Goal: Information Seeking & Learning: Learn about a topic

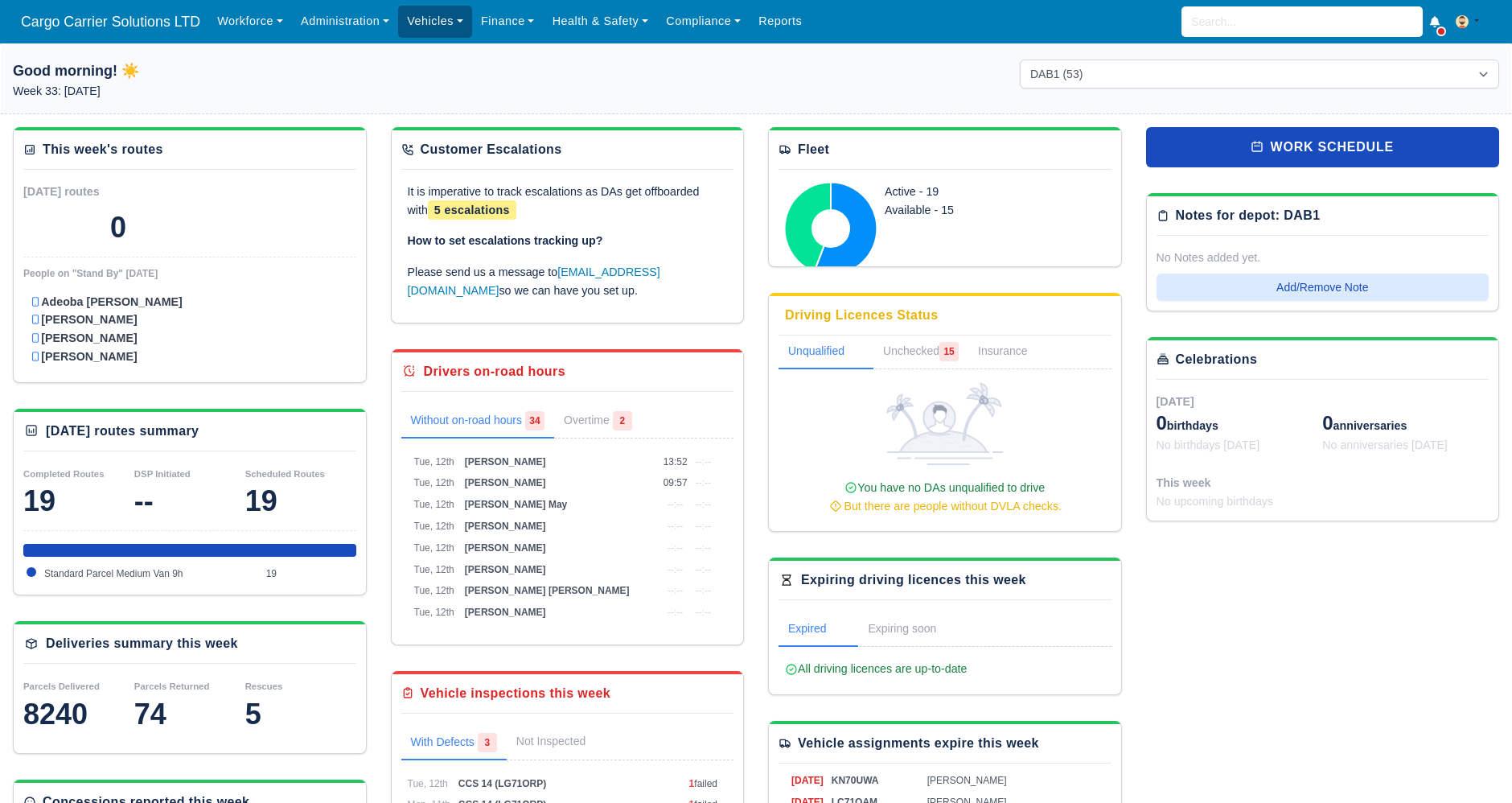
click at [436, 19] on link "Vehicles" at bounding box center [435, 21] width 74 height 32
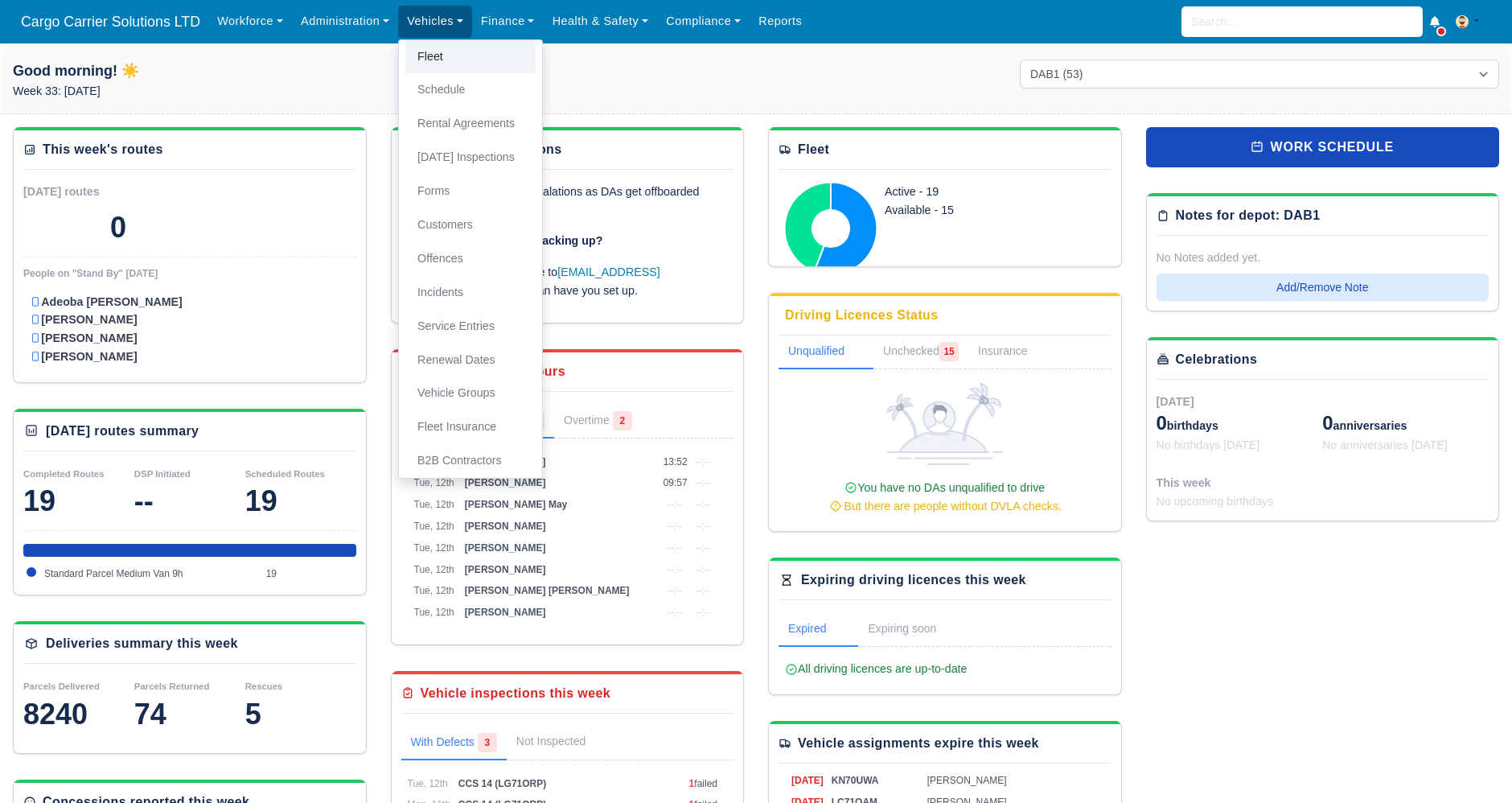
click at [441, 49] on link "Fleet" at bounding box center [470, 57] width 130 height 34
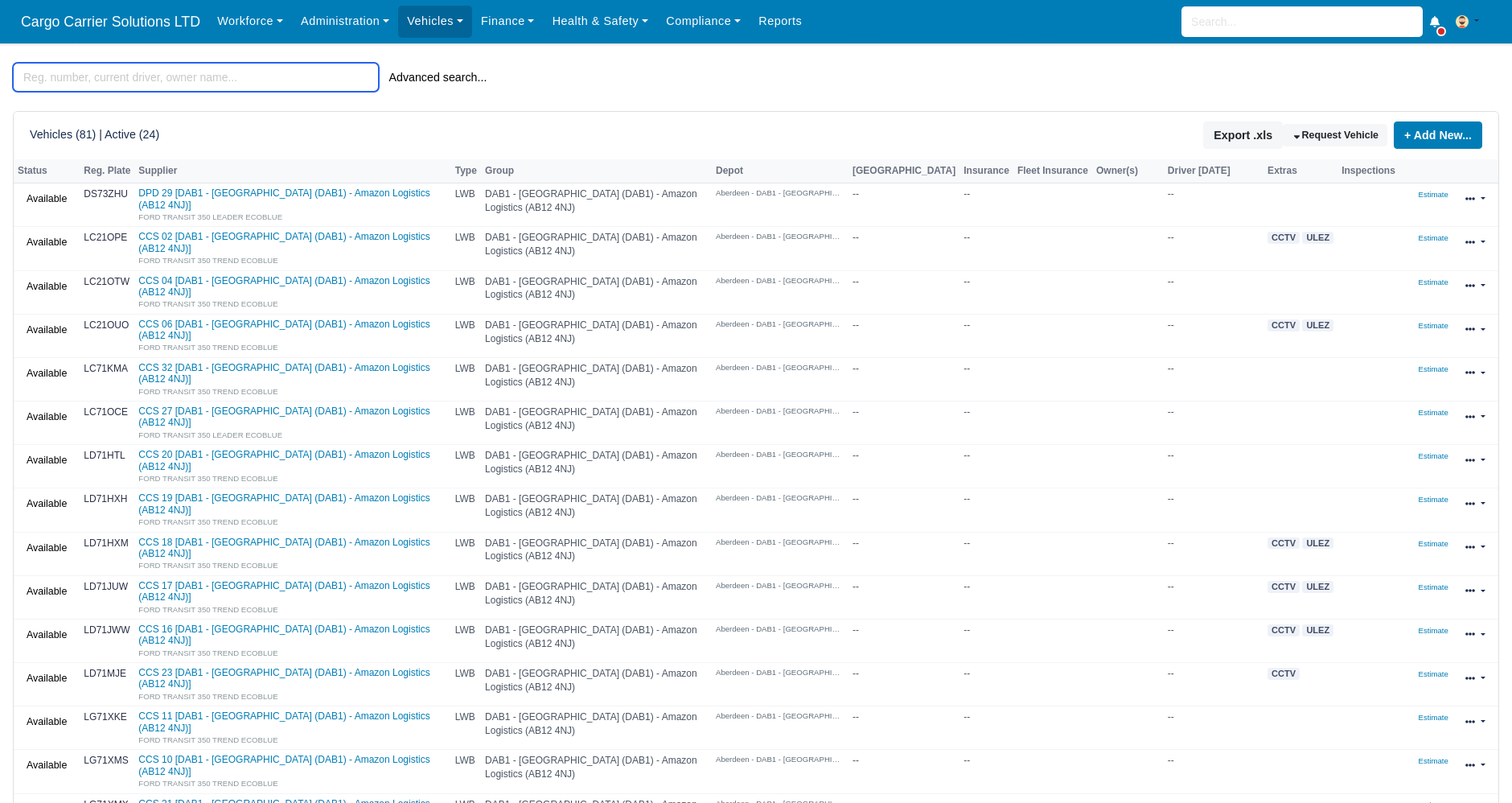
click at [167, 90] on input "search" at bounding box center [195, 78] width 366 height 29
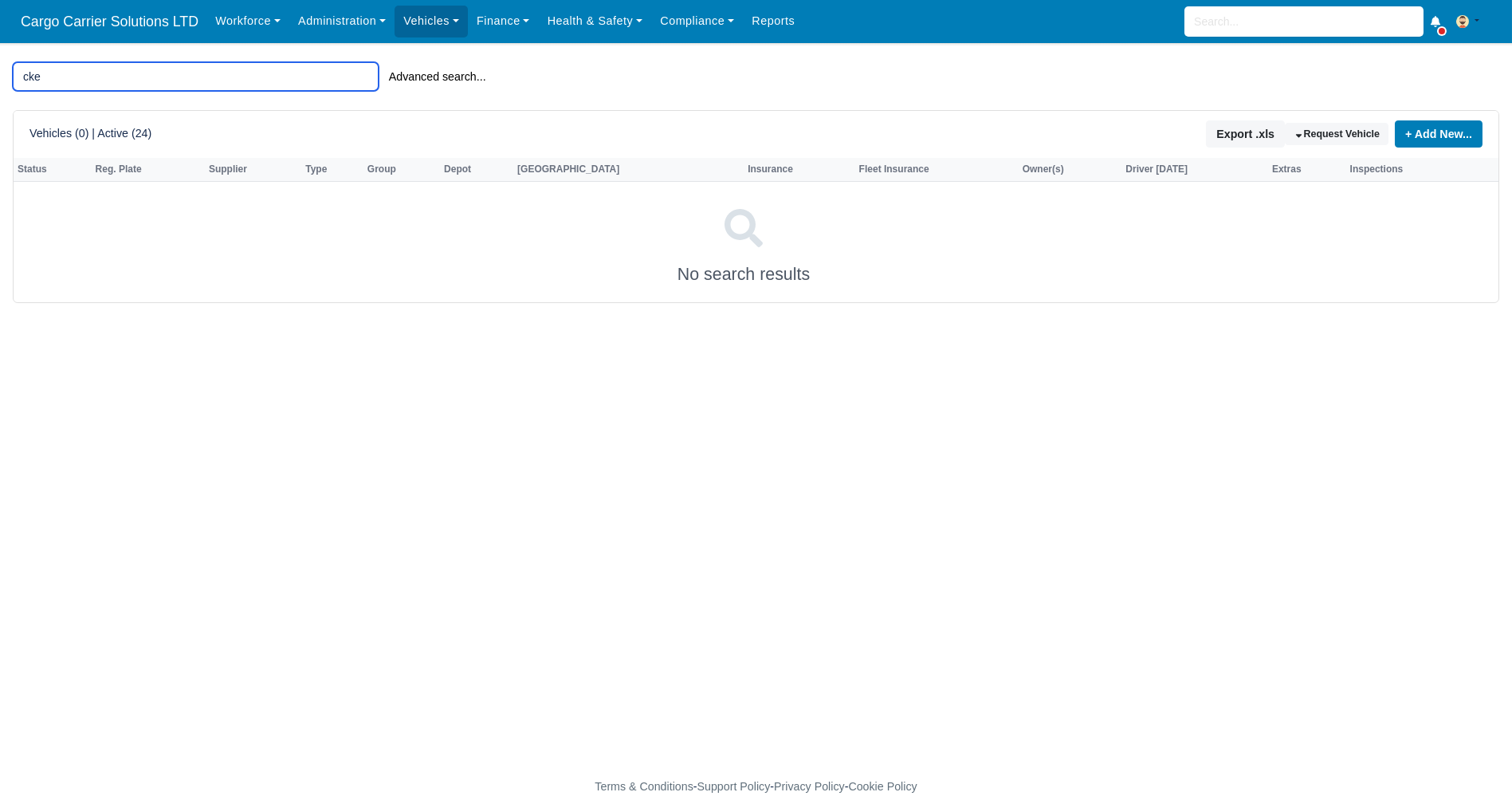
drag, startPoint x: 89, startPoint y: 73, endPoint x: 0, endPoint y: 56, distance: 90.6
click at [0, 56] on body "Cargo Carrier Solutions LTD Workforce Manpower Expiring Documents Leave Request…" at bounding box center [756, 398] width 1512 height 796
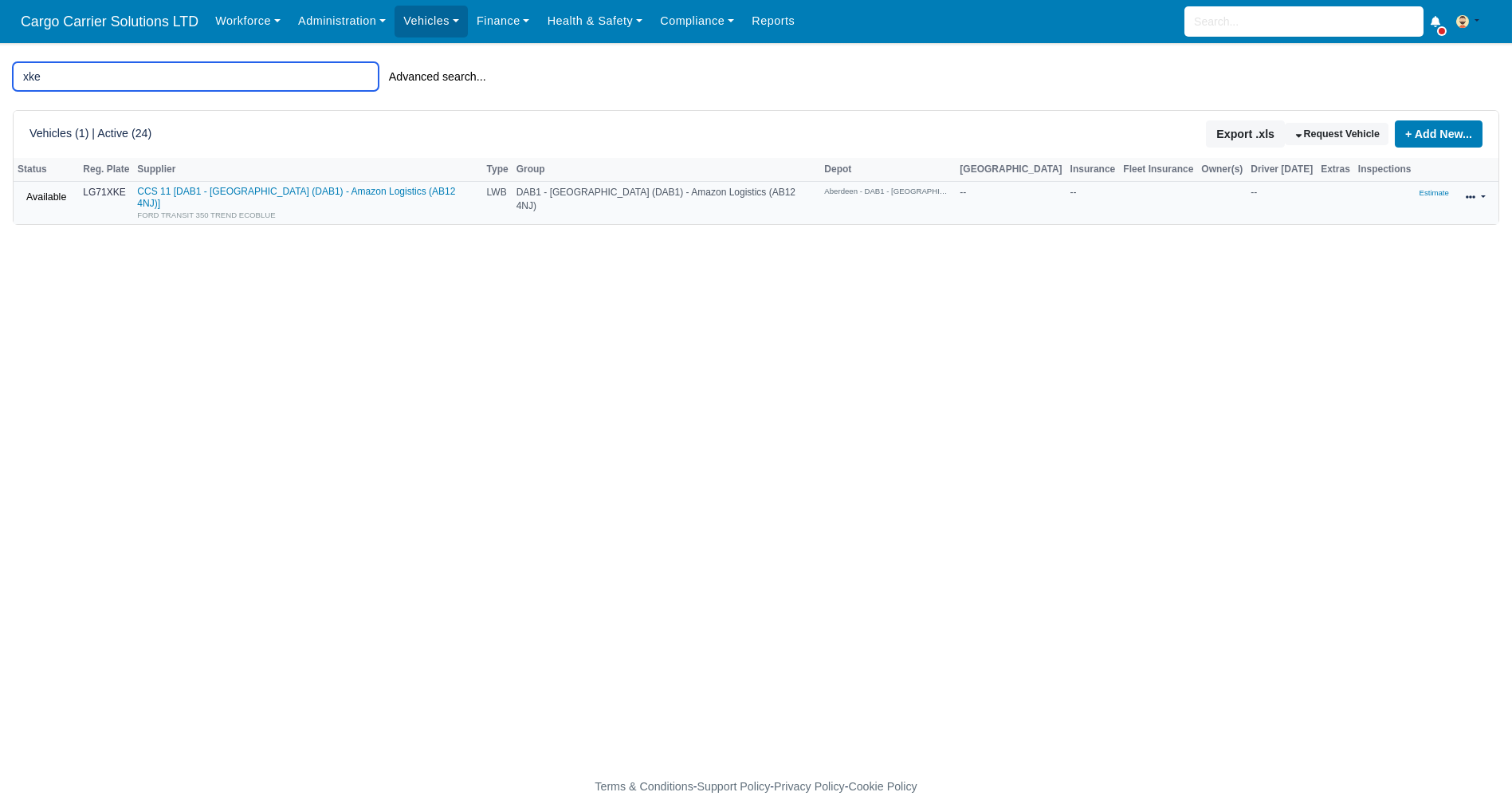
type input "xke"
click at [120, 192] on strong "LG71XKE" at bounding box center [104, 192] width 42 height 11
click at [200, 188] on link "CCS 11 [DAB1 - Aberdeen (DAB1) - Amazon Logistics (AB12 4NJ)] FORD TRANSIT 350 …" at bounding box center [307, 203] width 341 height 34
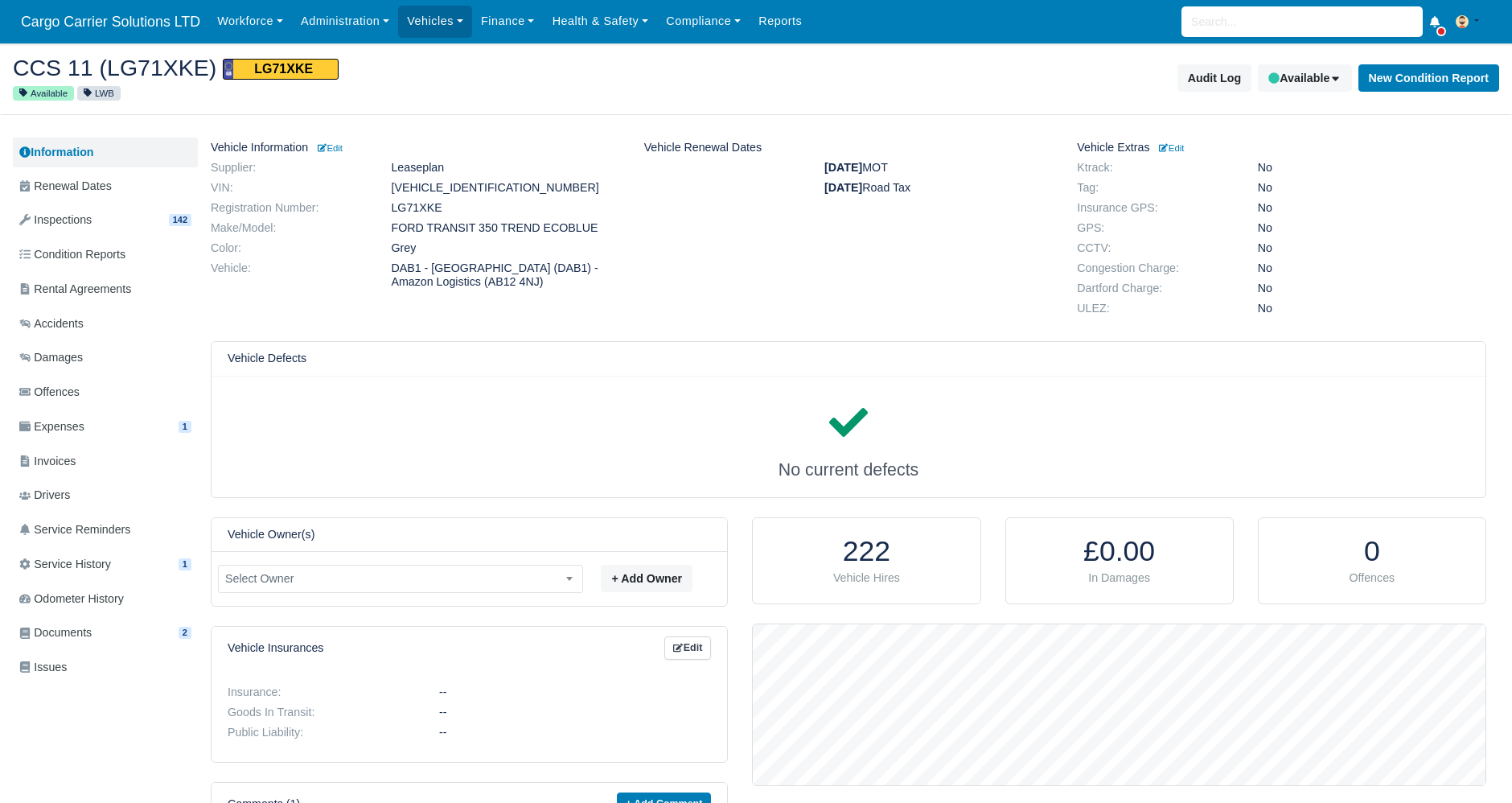
scroll to position [161, 733]
click at [88, 221] on span "Inspections" at bounding box center [56, 220] width 73 height 19
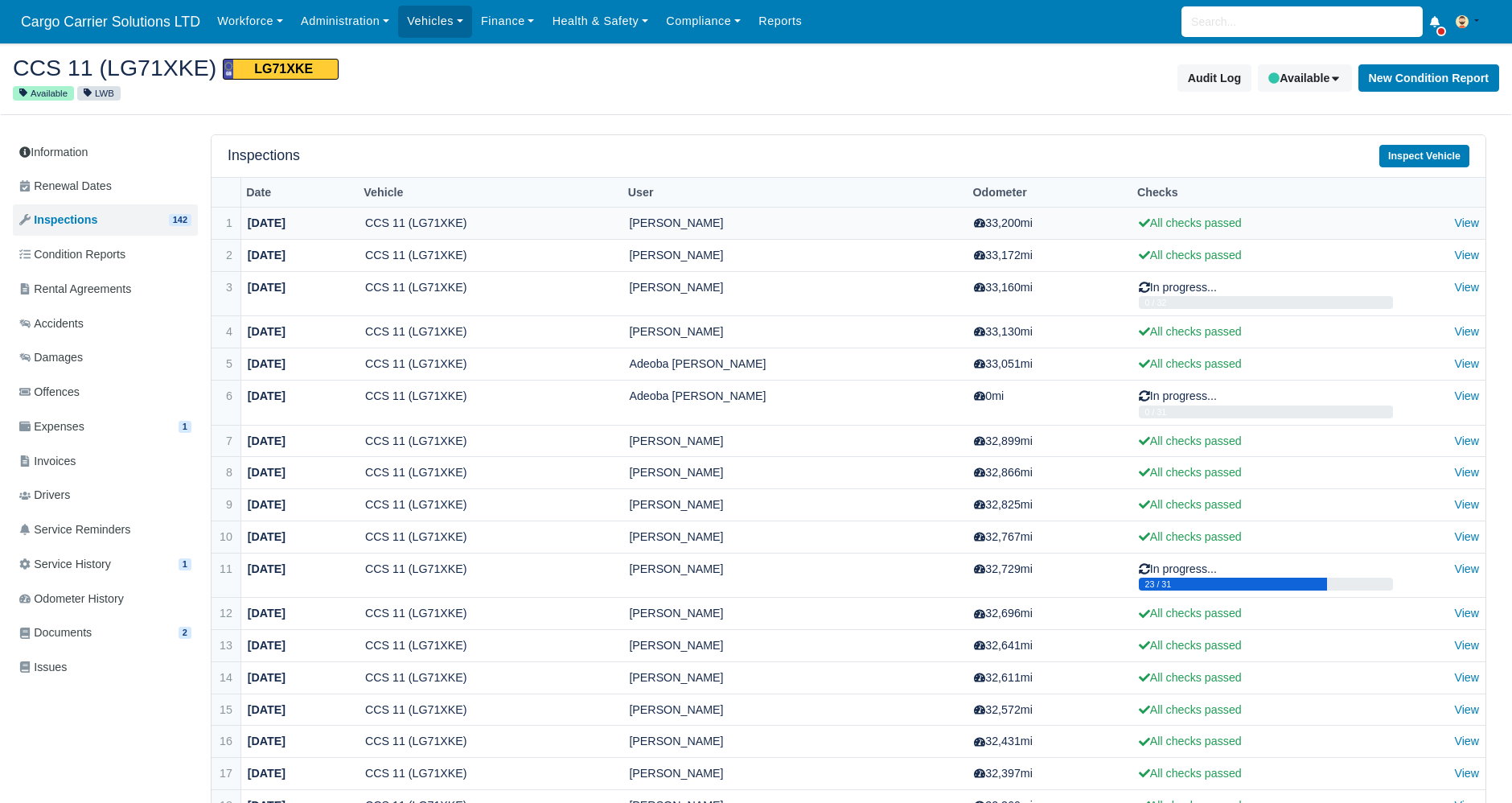
click at [275, 225] on strong "08/05/2025" at bounding box center [267, 223] width 38 height 13
click at [1476, 223] on link "View" at bounding box center [1466, 223] width 25 height 13
click at [1481, 259] on td "View" at bounding box center [1442, 255] width 86 height 32
click at [1480, 257] on td "View" at bounding box center [1442, 255] width 86 height 32
click at [1468, 258] on link "View" at bounding box center [1466, 255] width 25 height 13
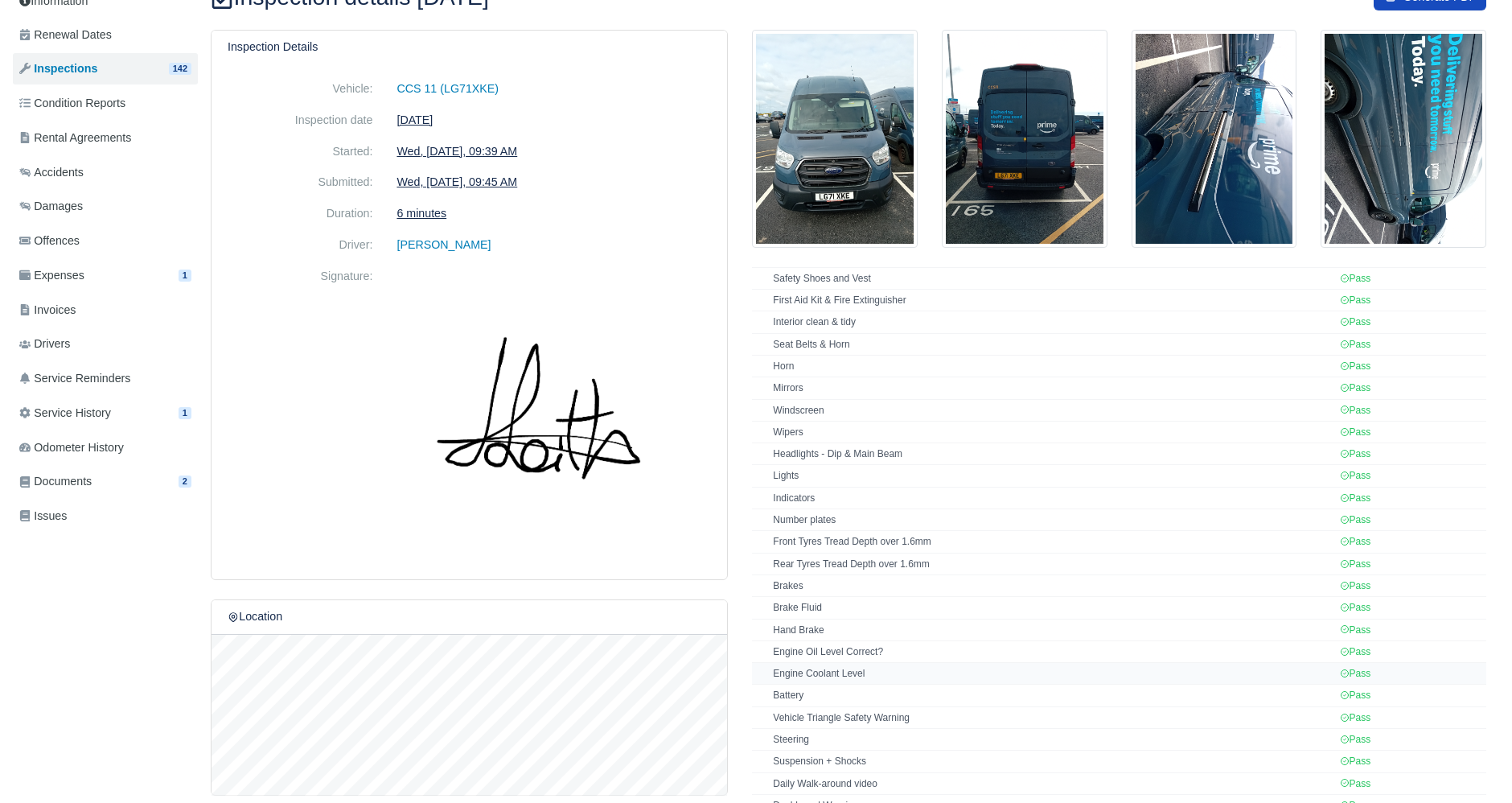
scroll to position [438, 0]
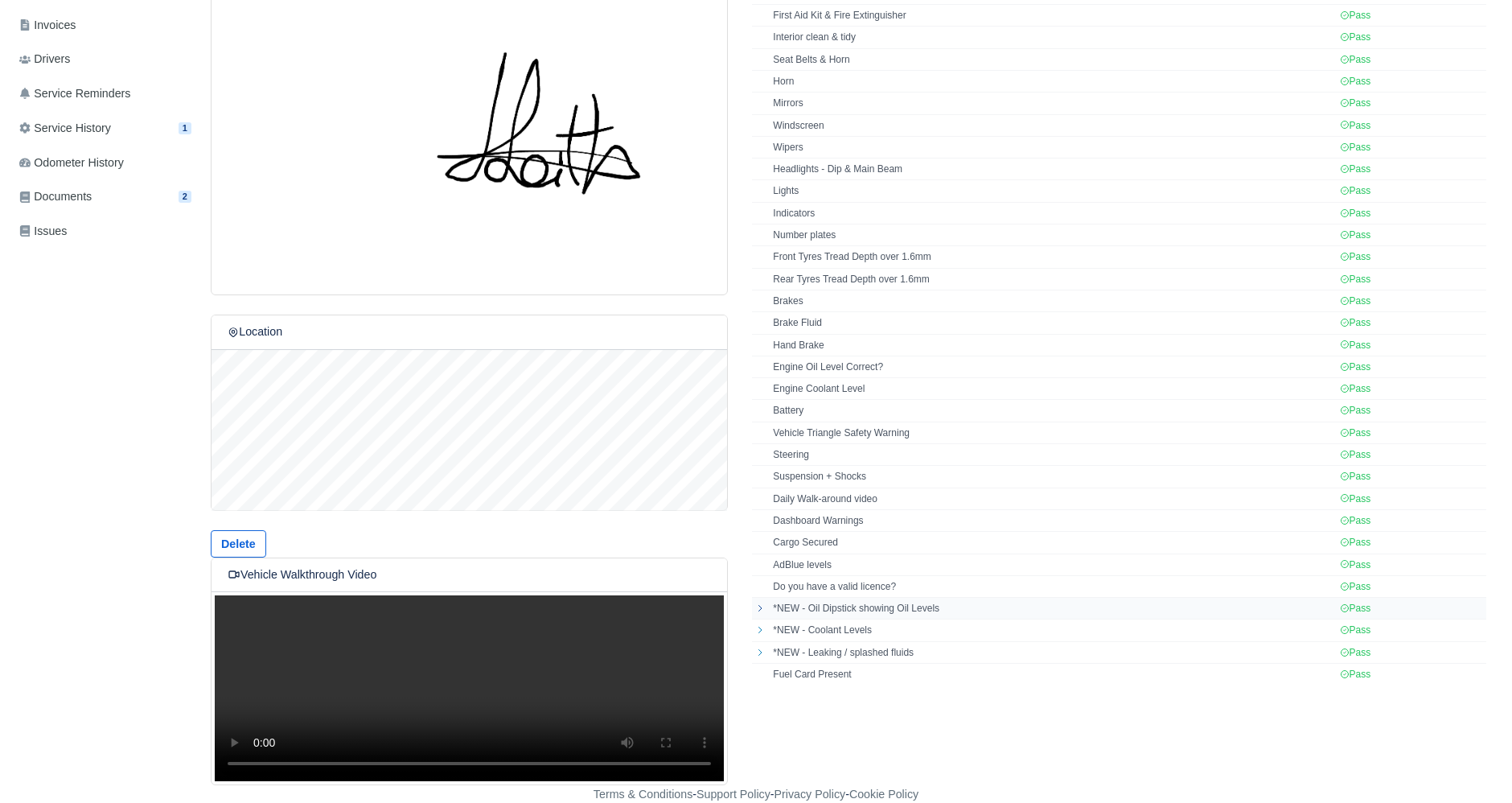
click at [758, 603] on icon at bounding box center [760, 608] width 10 height 10
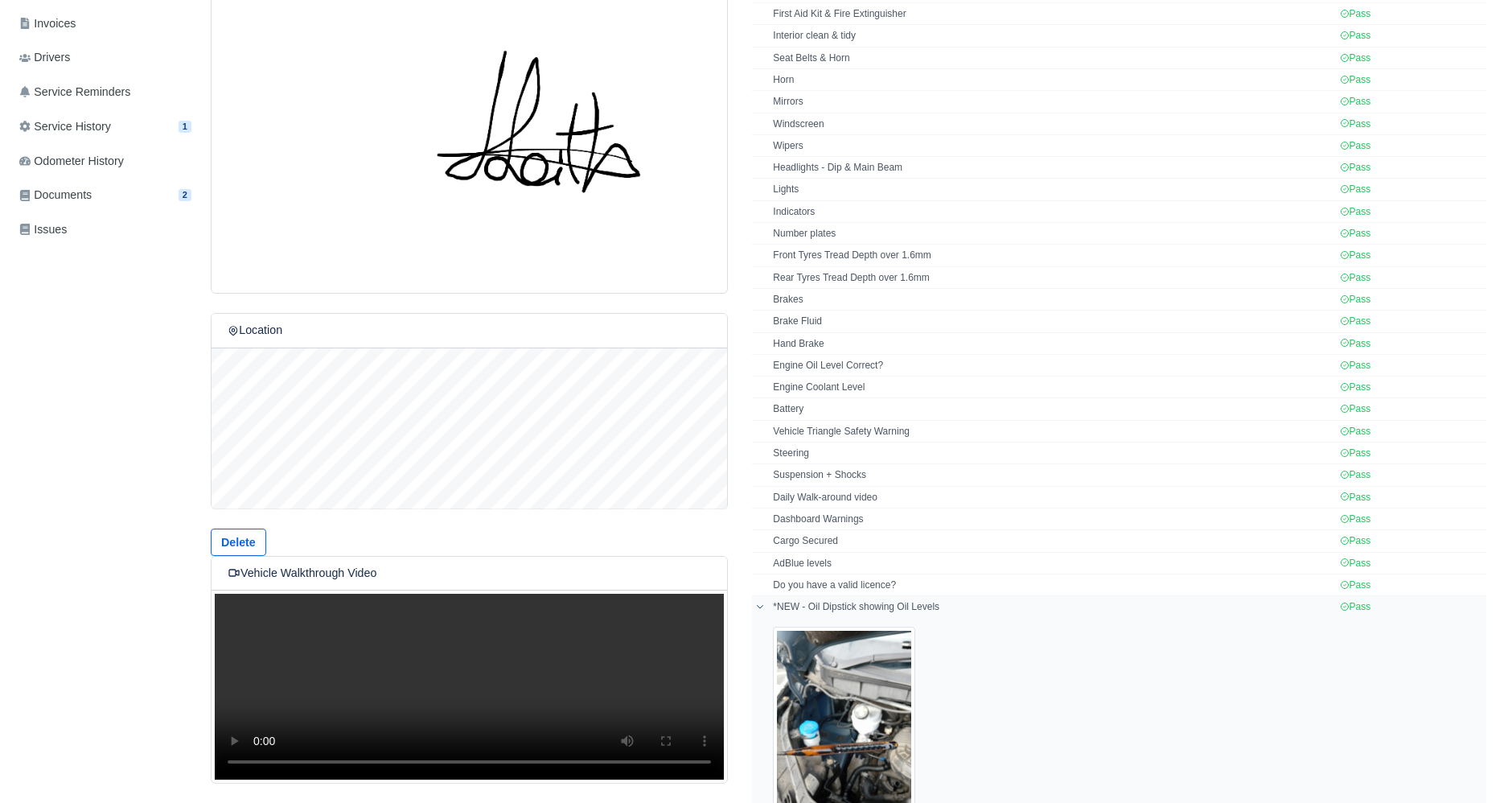
click at [758, 602] on icon at bounding box center [760, 607] width 10 height 10
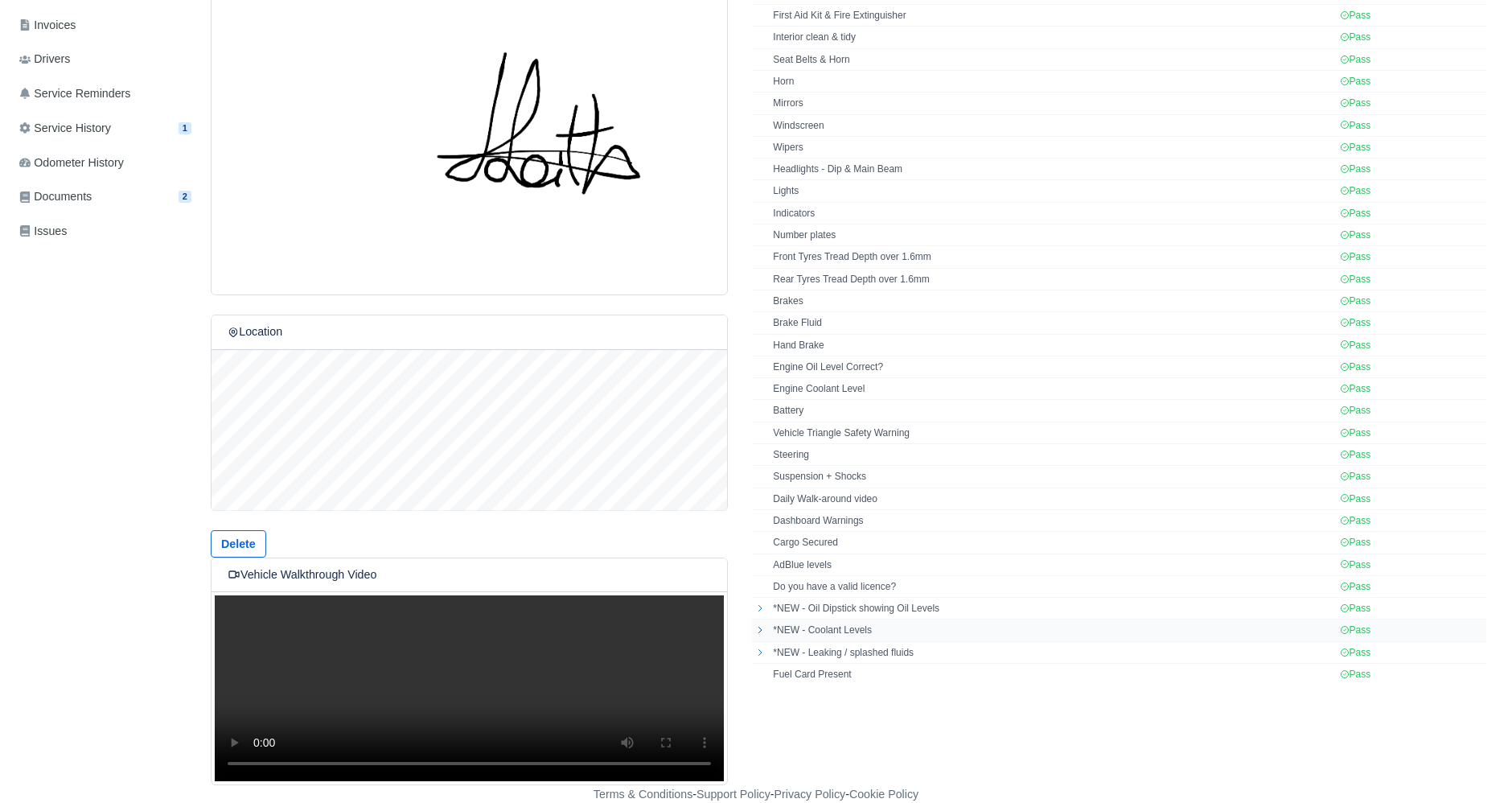
click at [759, 625] on icon at bounding box center [760, 630] width 10 height 10
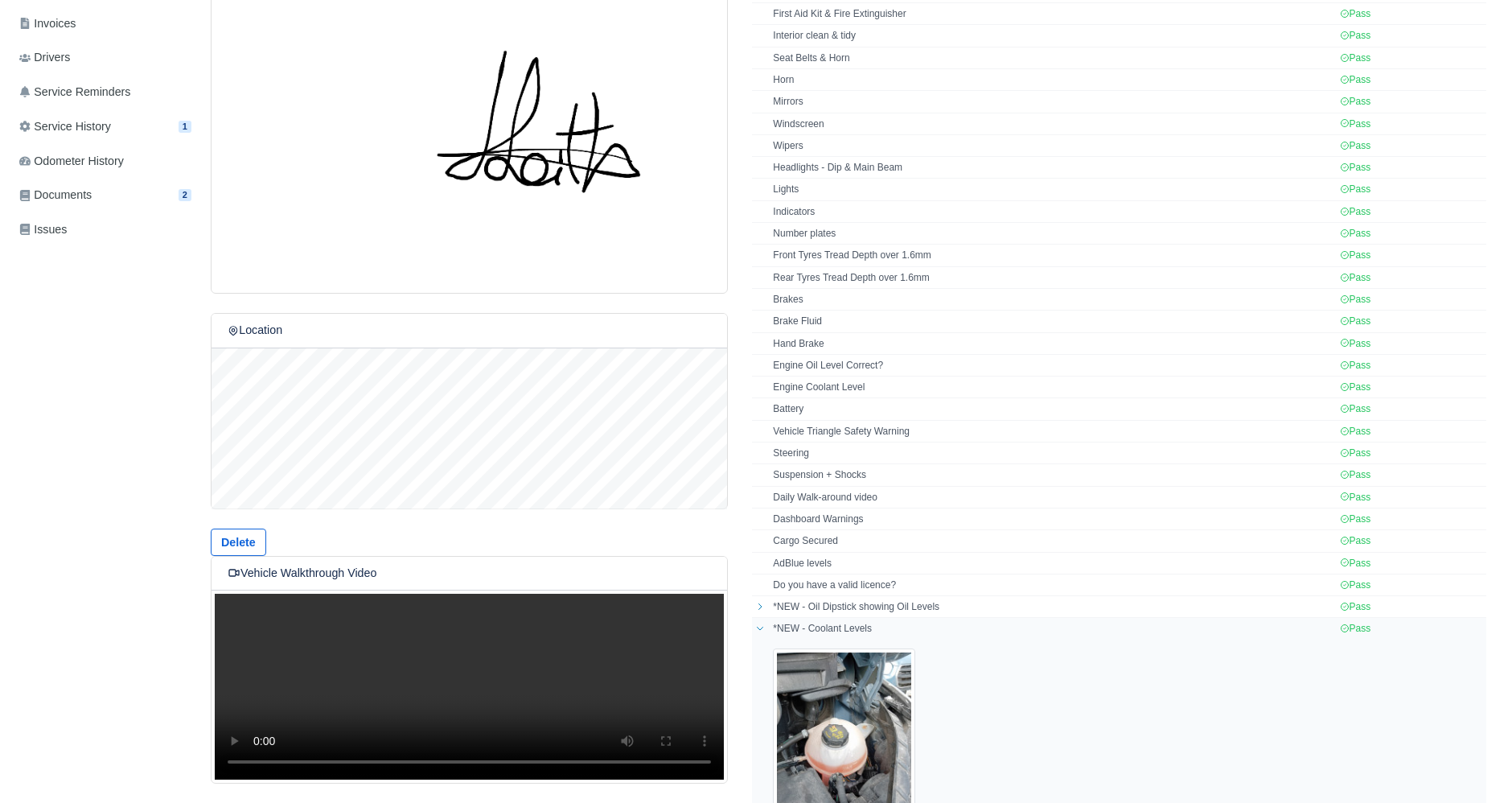
click at [799, 636] on div at bounding box center [1052, 742] width 558 height 212
click at [773, 648] on img at bounding box center [844, 741] width 142 height 187
click at [785, 648] on img at bounding box center [844, 741] width 142 height 187
click at [81, 127] on span "Service History" at bounding box center [65, 126] width 92 height 19
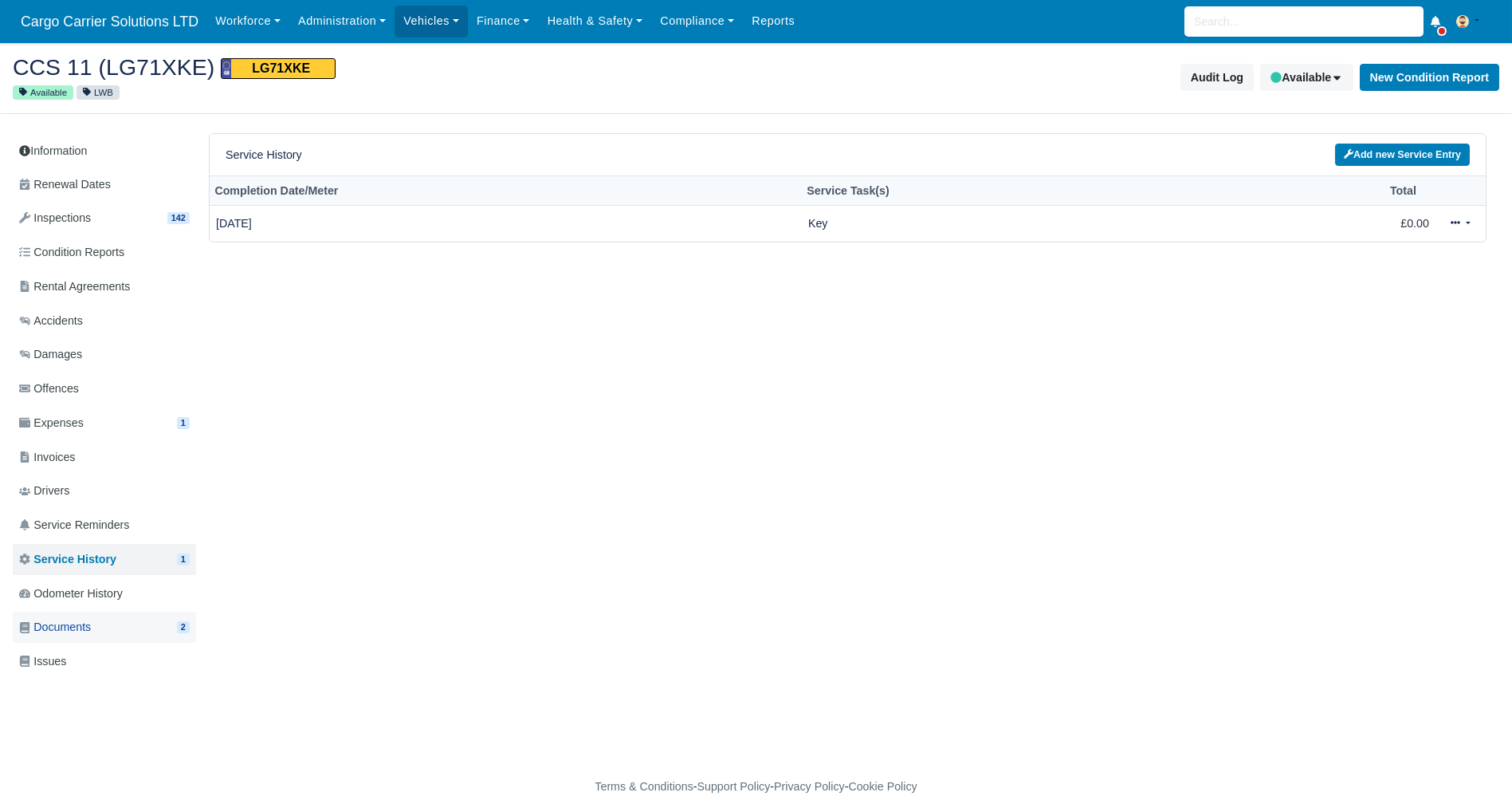
click at [66, 621] on span "Documents" at bounding box center [55, 627] width 72 height 18
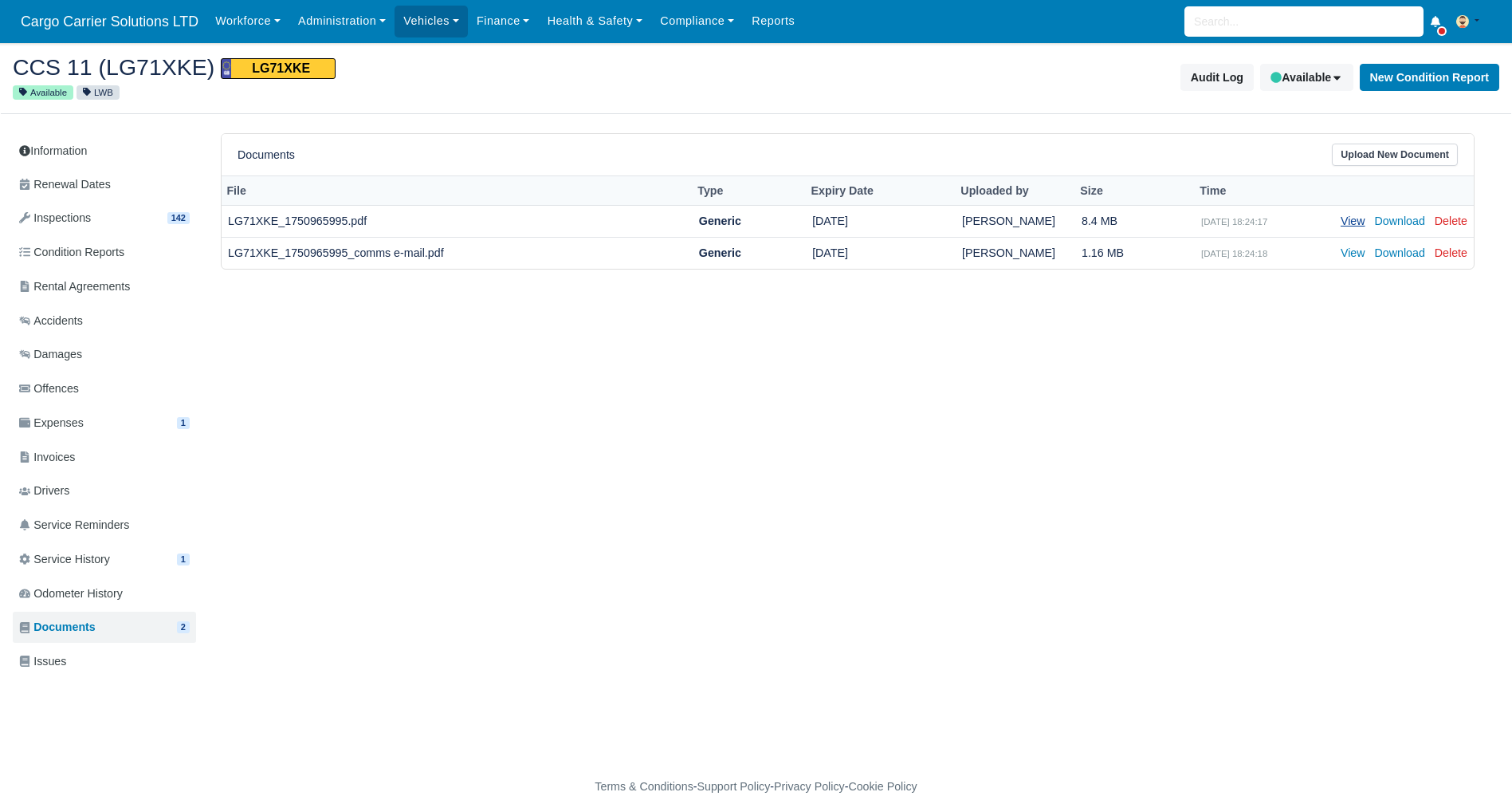
click at [1359, 220] on link "View" at bounding box center [1353, 221] width 25 height 13
click at [82, 207] on link "Inspections 142" at bounding box center [104, 218] width 183 height 31
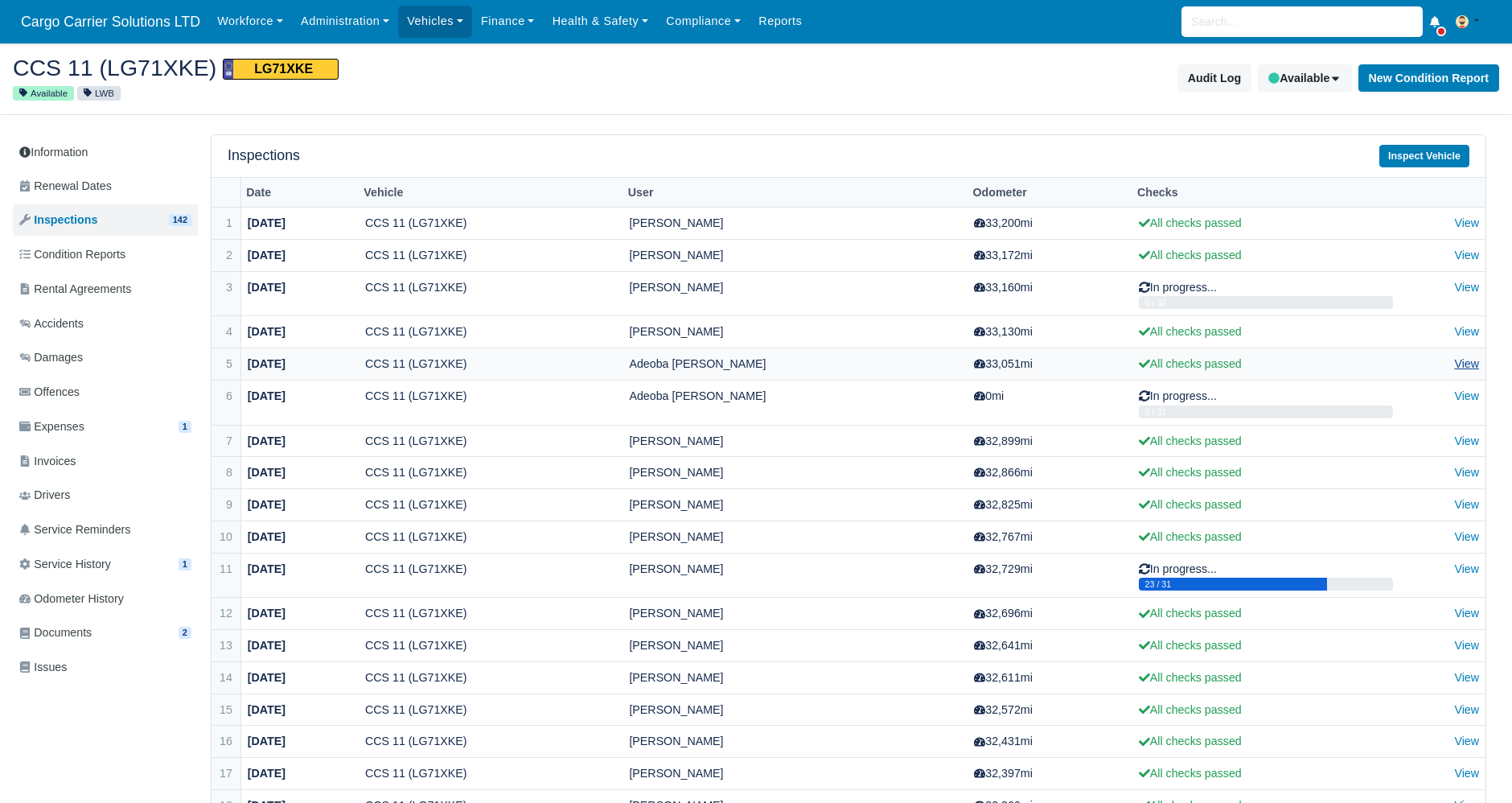
click at [1468, 366] on link "View" at bounding box center [1466, 364] width 25 height 13
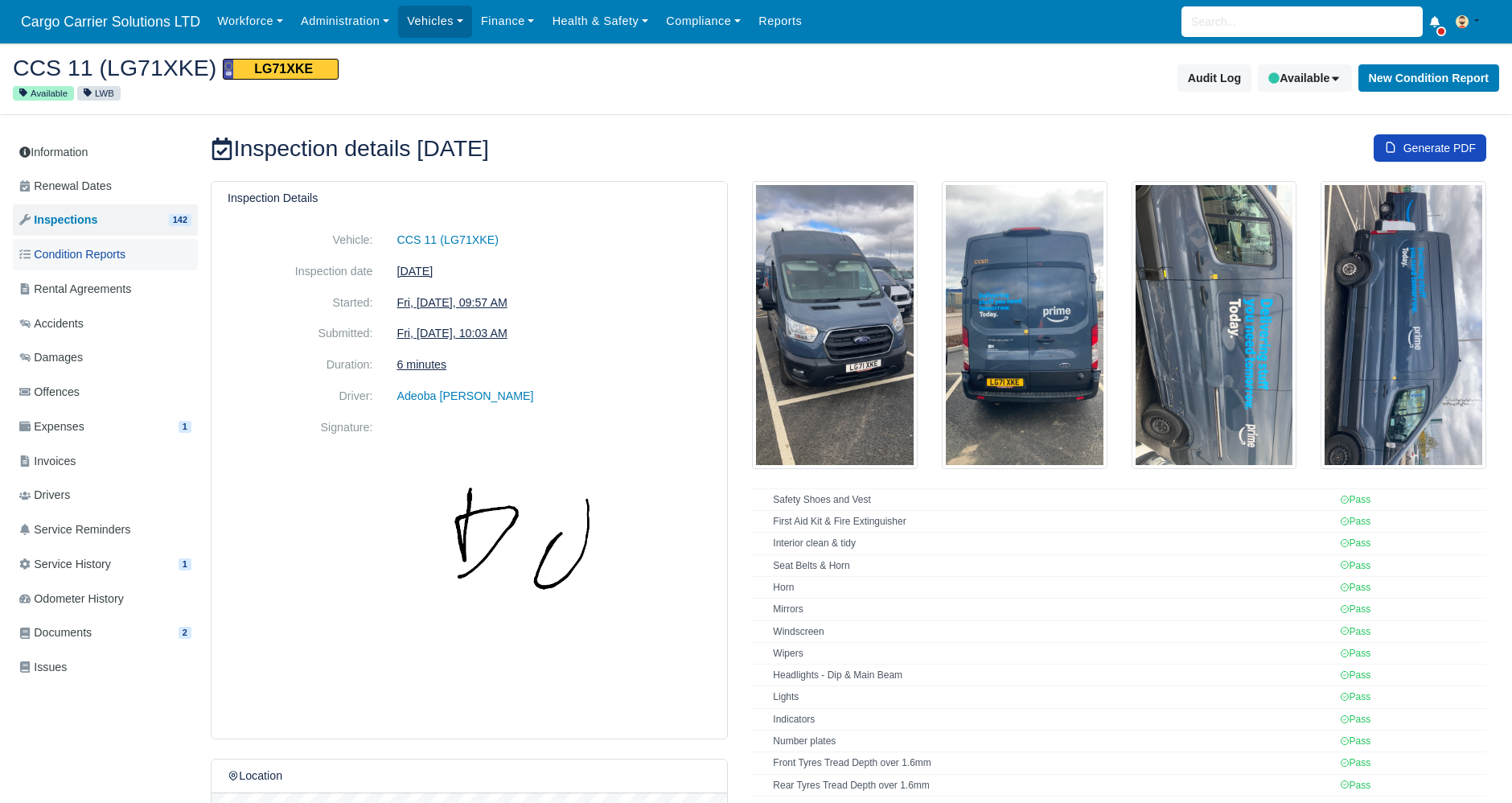
click at [85, 251] on span "Condition Reports" at bounding box center [72, 254] width 106 height 19
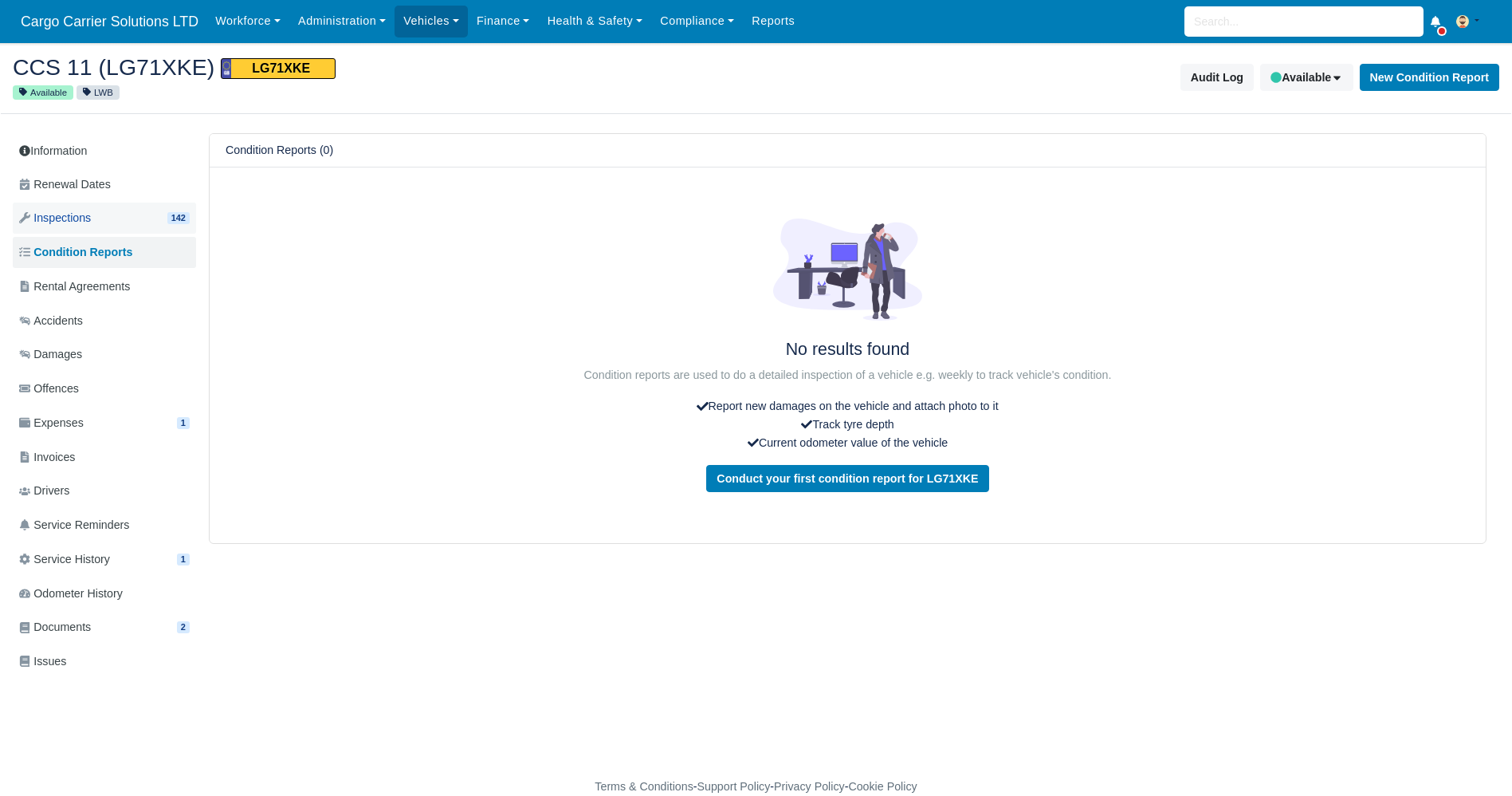
click at [86, 229] on link "Inspections 142" at bounding box center [104, 218] width 183 height 31
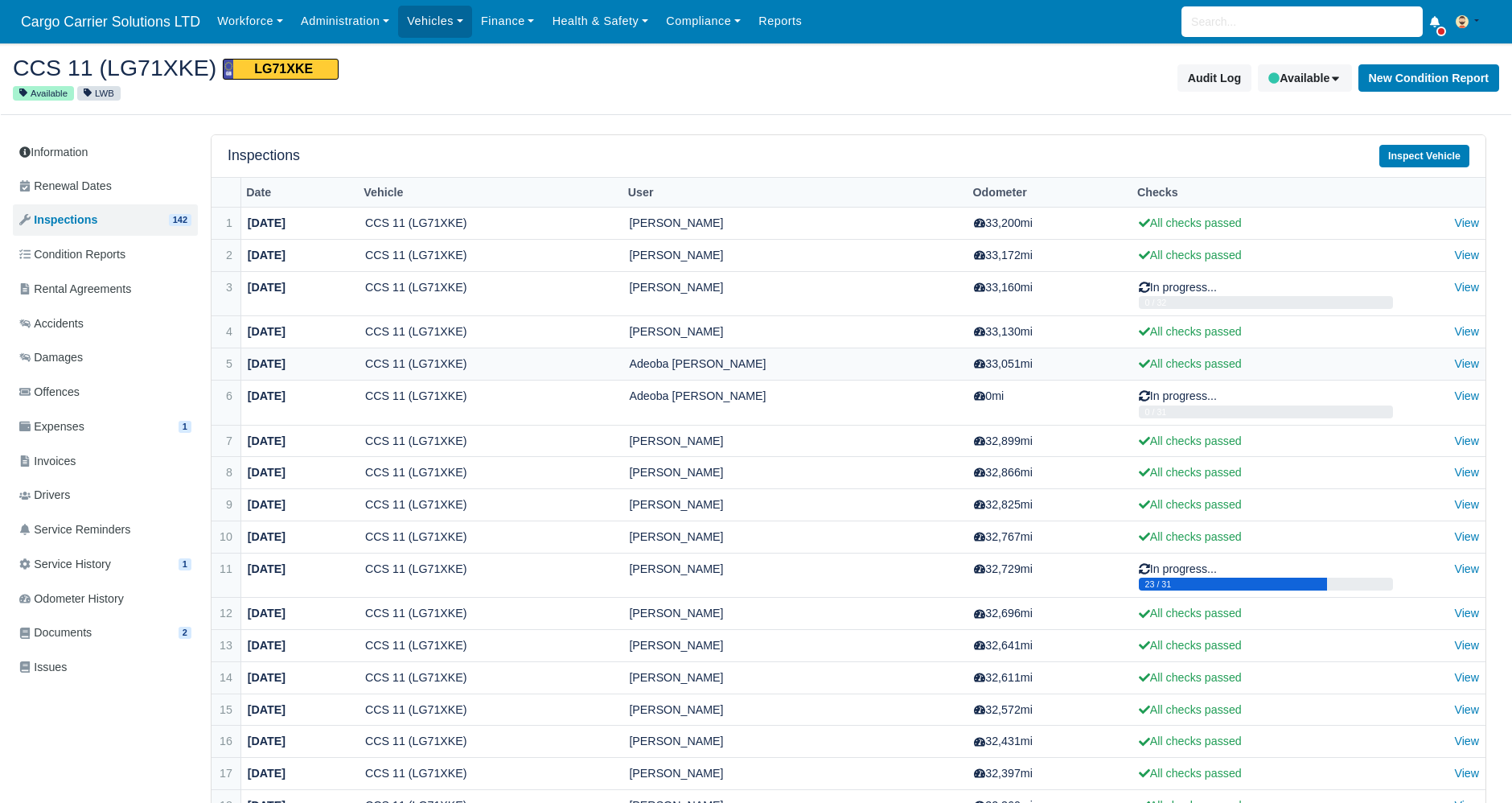
click at [1369, 359] on td "All checks passed" at bounding box center [1266, 364] width 267 height 32
click at [1465, 364] on link "View" at bounding box center [1466, 364] width 25 height 13
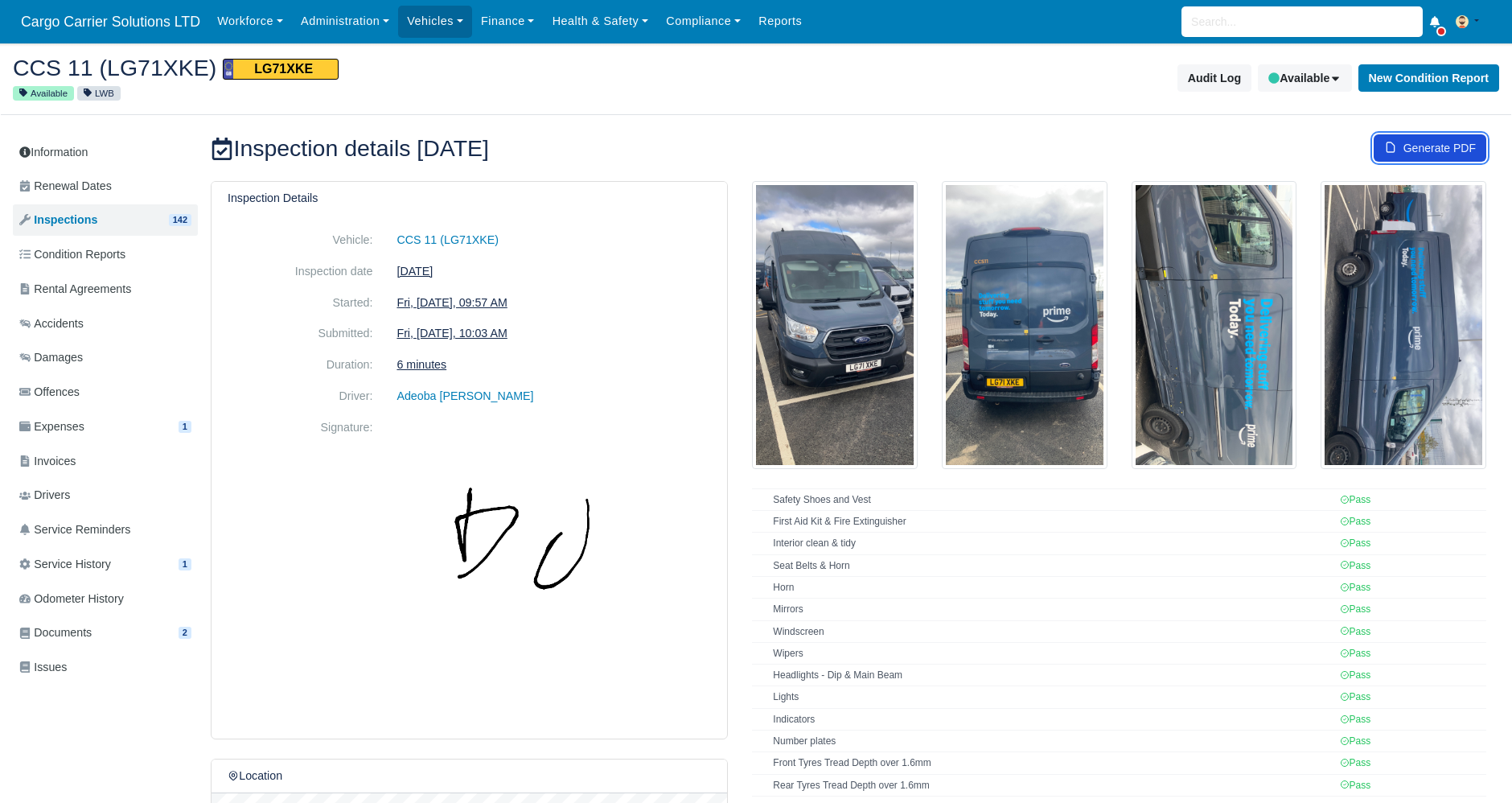
click at [1415, 145] on link "Generate PDF" at bounding box center [1430, 148] width 112 height 27
